Goal: Task Accomplishment & Management: Manage account settings

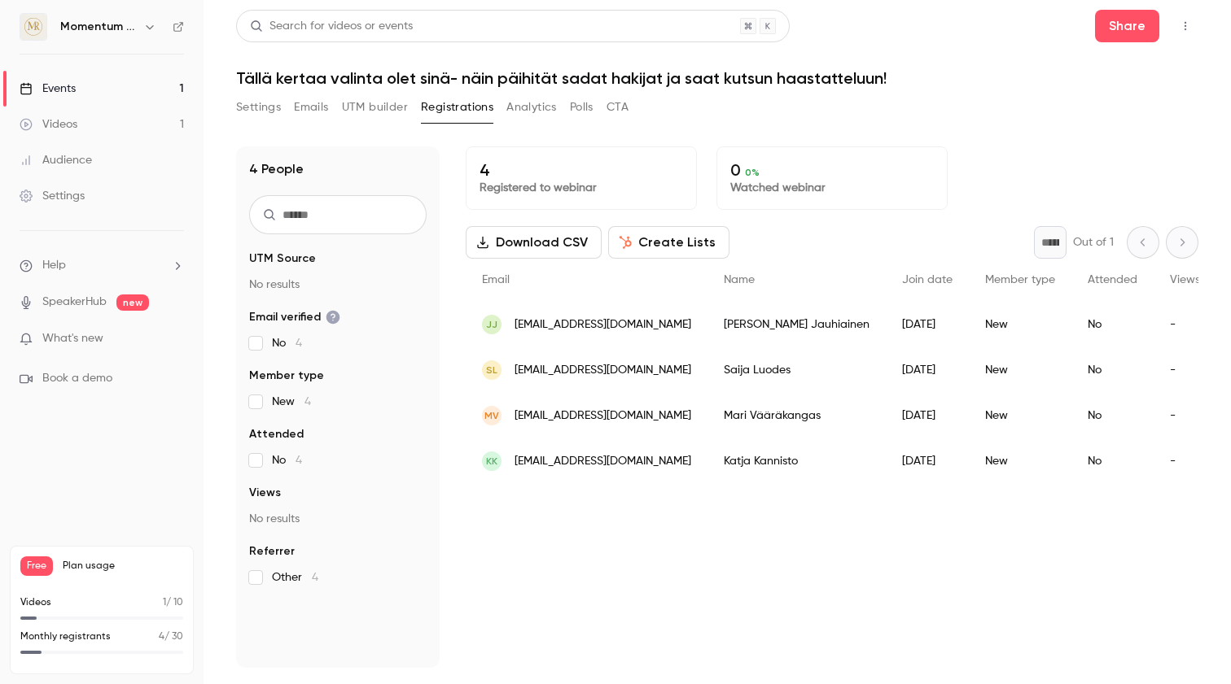
click at [258, 107] on button "Settings" at bounding box center [258, 107] width 45 height 26
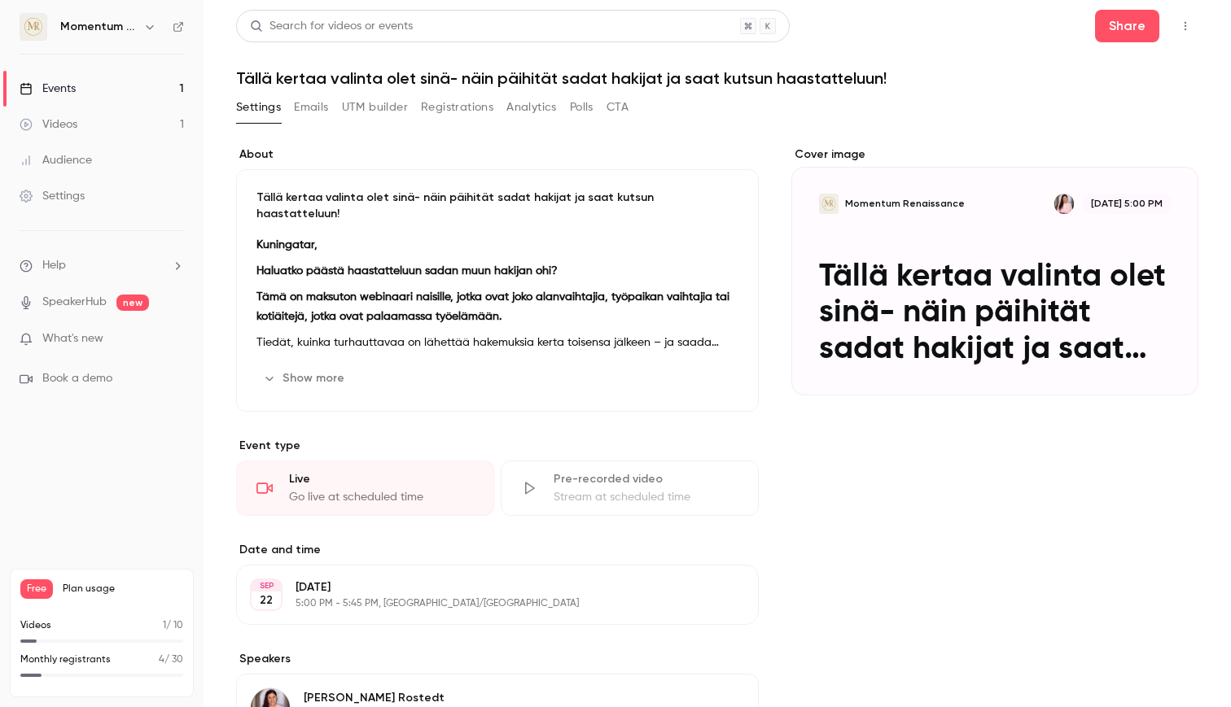
click at [117, 85] on link "Events 1" at bounding box center [101, 89] width 203 height 36
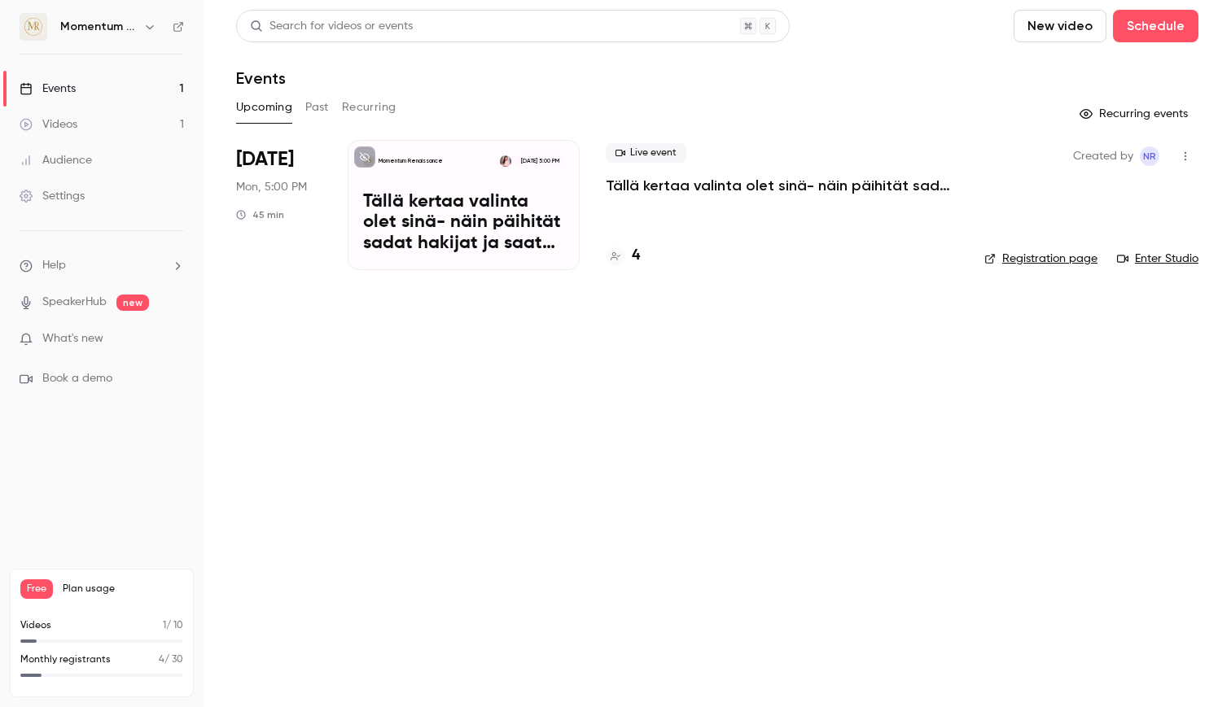
click at [1049, 254] on link "Registration page" at bounding box center [1040, 259] width 113 height 16
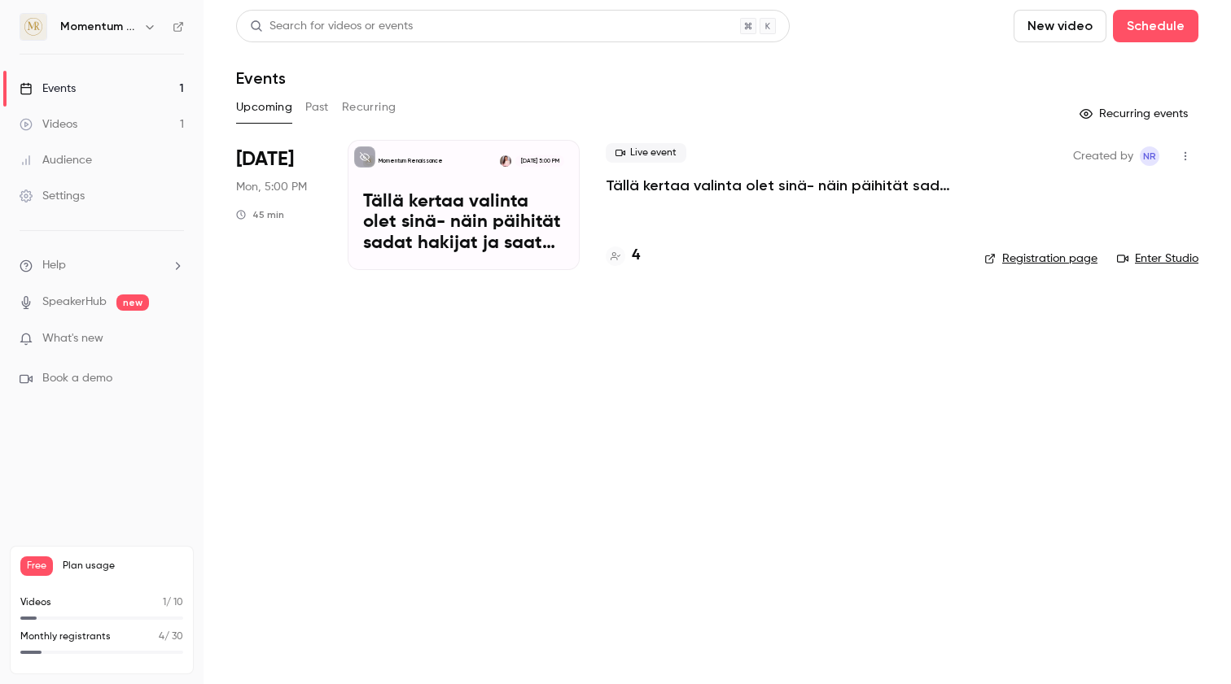
click at [432, 153] on div "Momentum Renaissance [DATE] 5:00 PM Tällä kertaa valinta olet sinä- näin päihit…" at bounding box center [464, 205] width 232 height 130
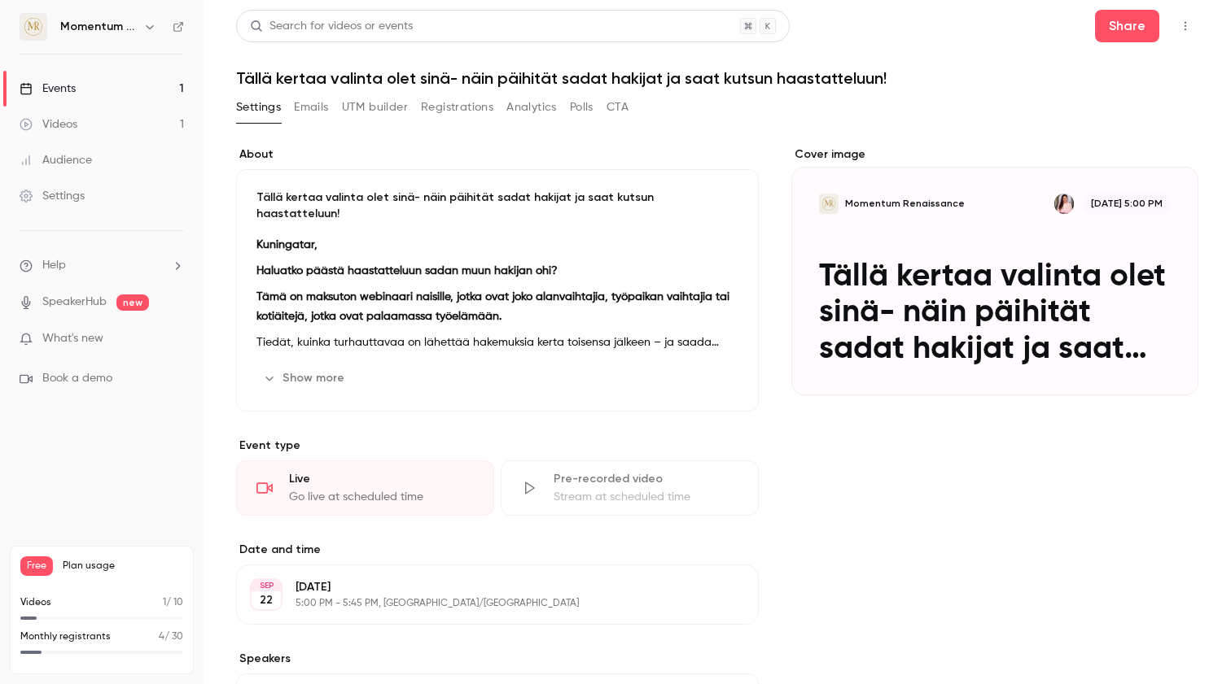
click at [429, 107] on button "Registrations" at bounding box center [457, 107] width 72 height 26
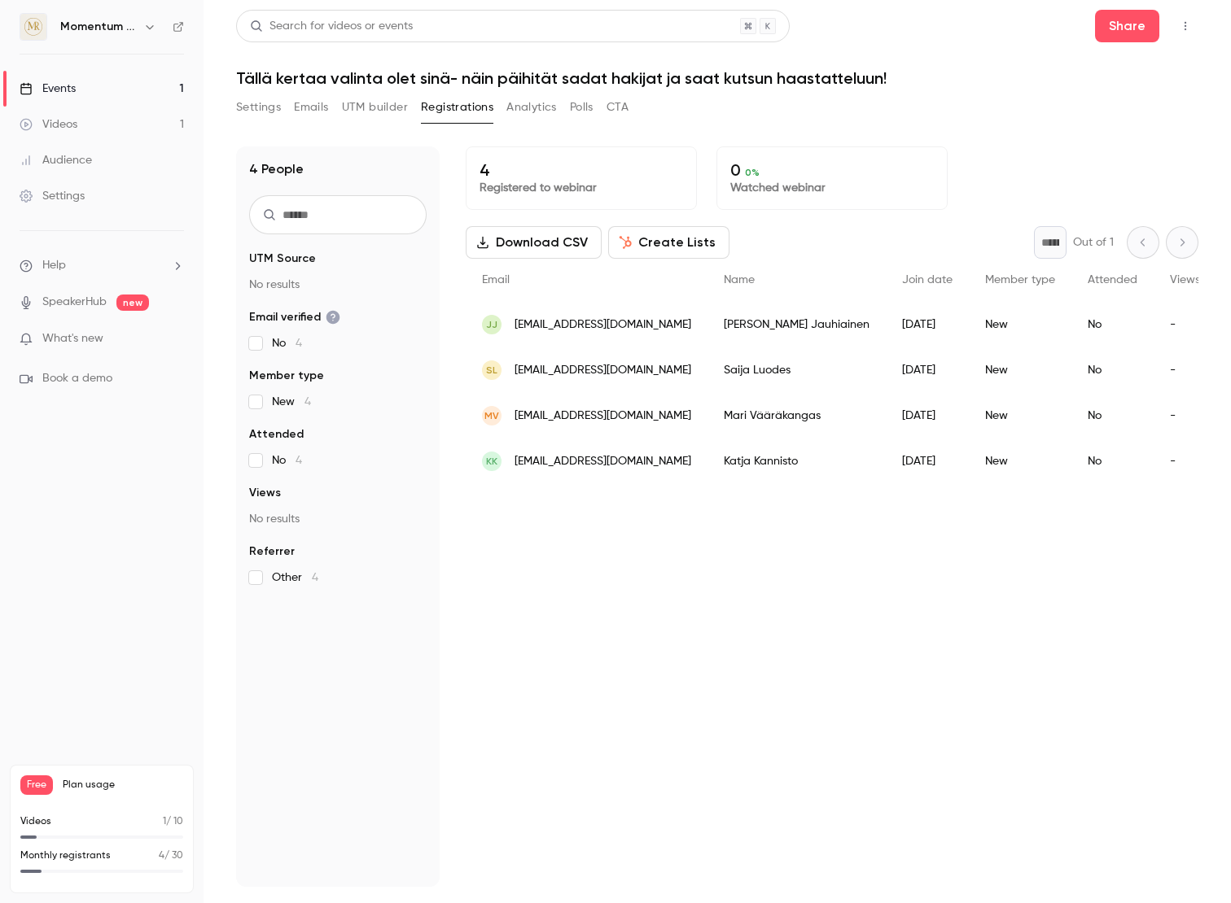
click at [65, 337] on span "What's new" at bounding box center [72, 338] width 61 height 17
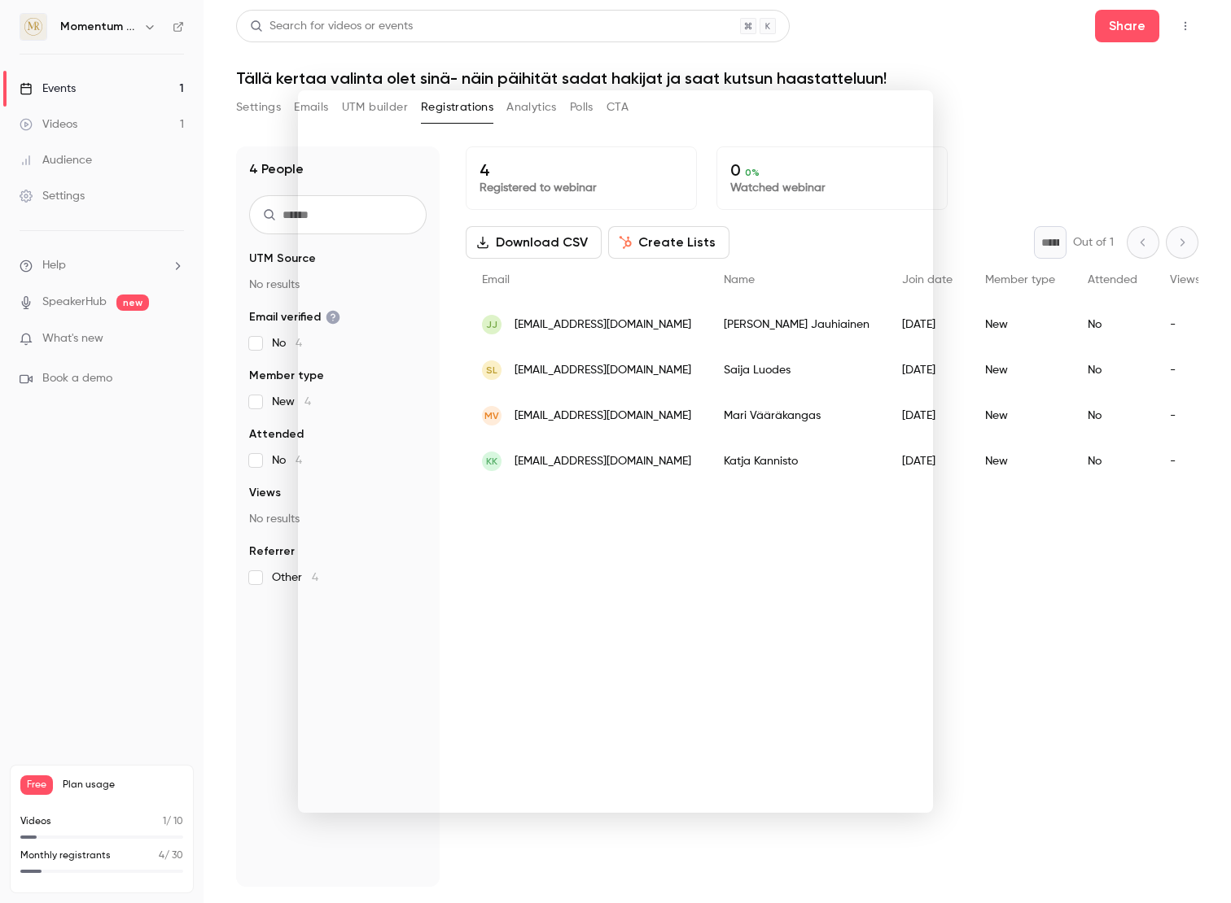
click at [956, 75] on div at bounding box center [615, 451] width 1231 height 903
